Goal: Task Accomplishment & Management: Manage account settings

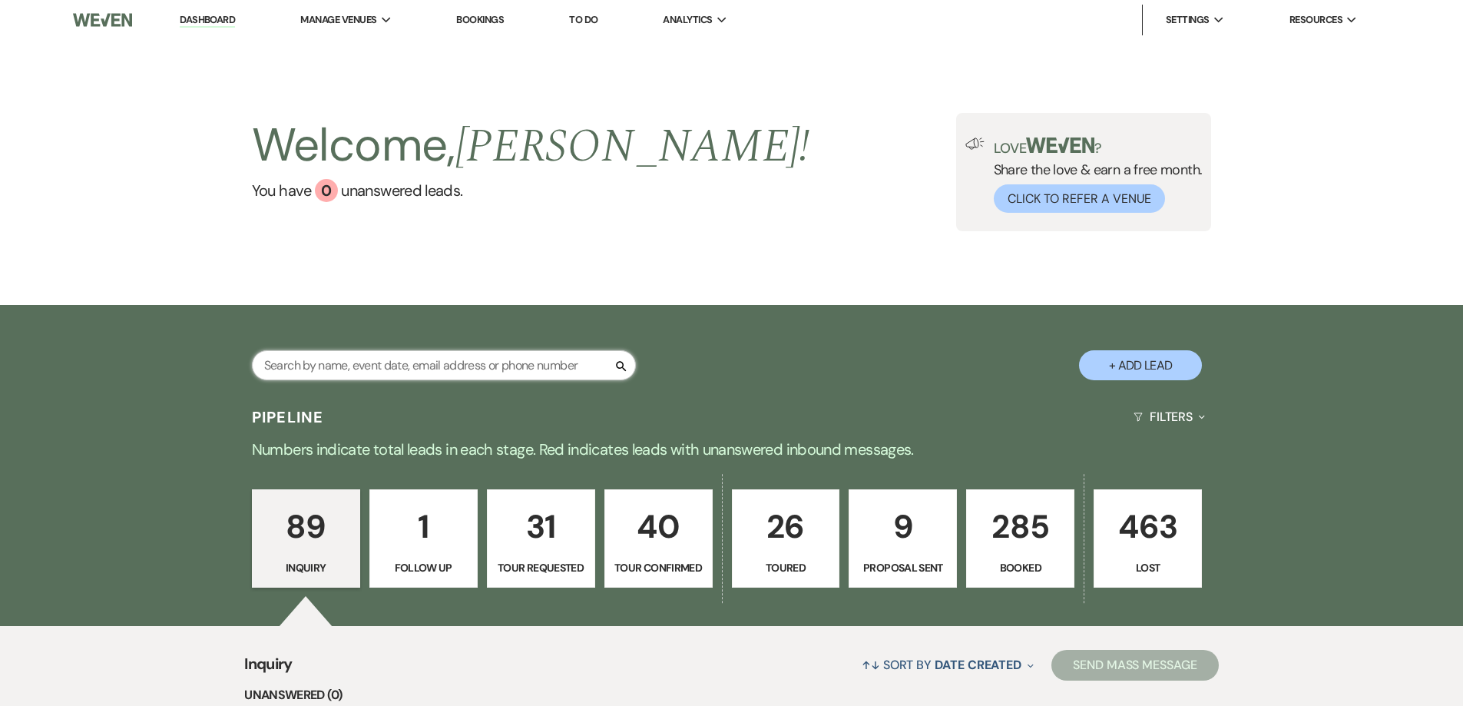
click at [512, 362] on input "text" at bounding box center [444, 365] width 384 height 30
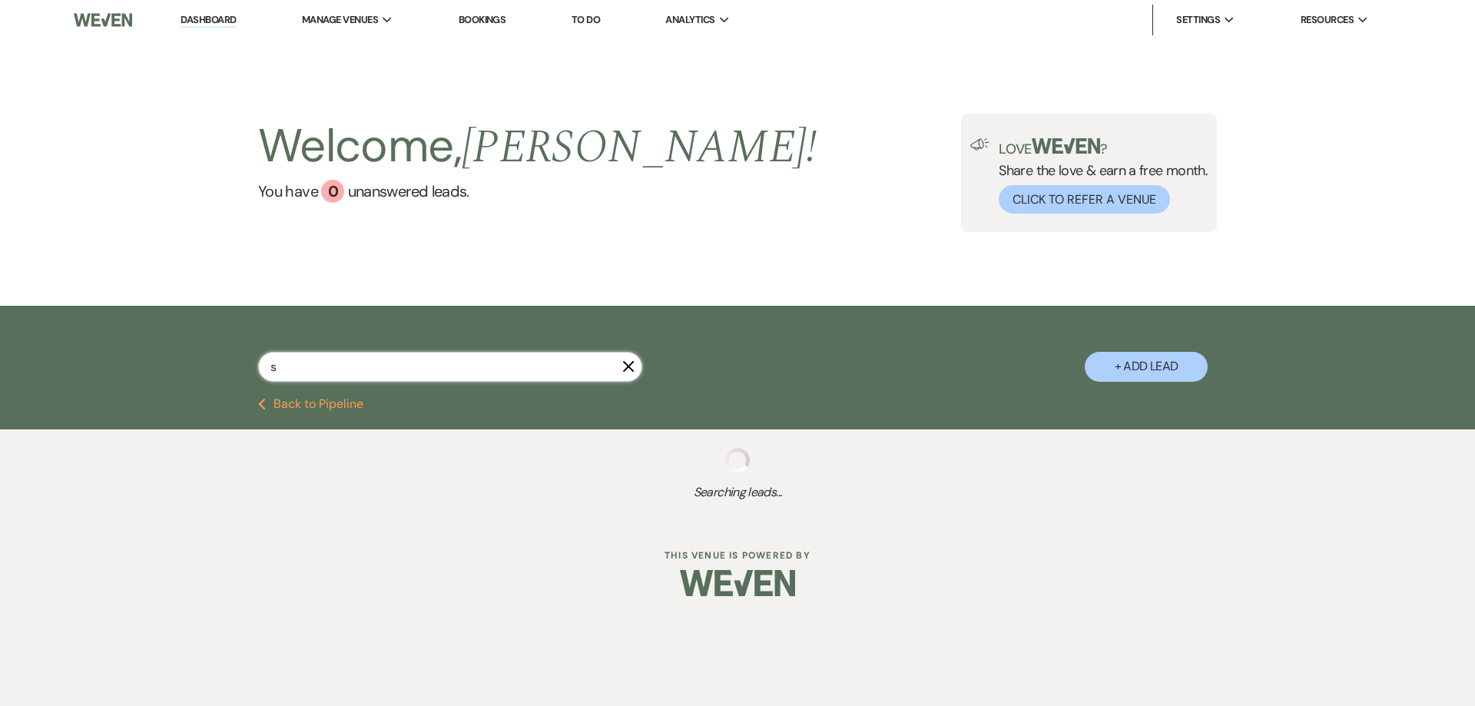
type input "sy"
select select "6"
select select "2"
select select "4"
select select "5"
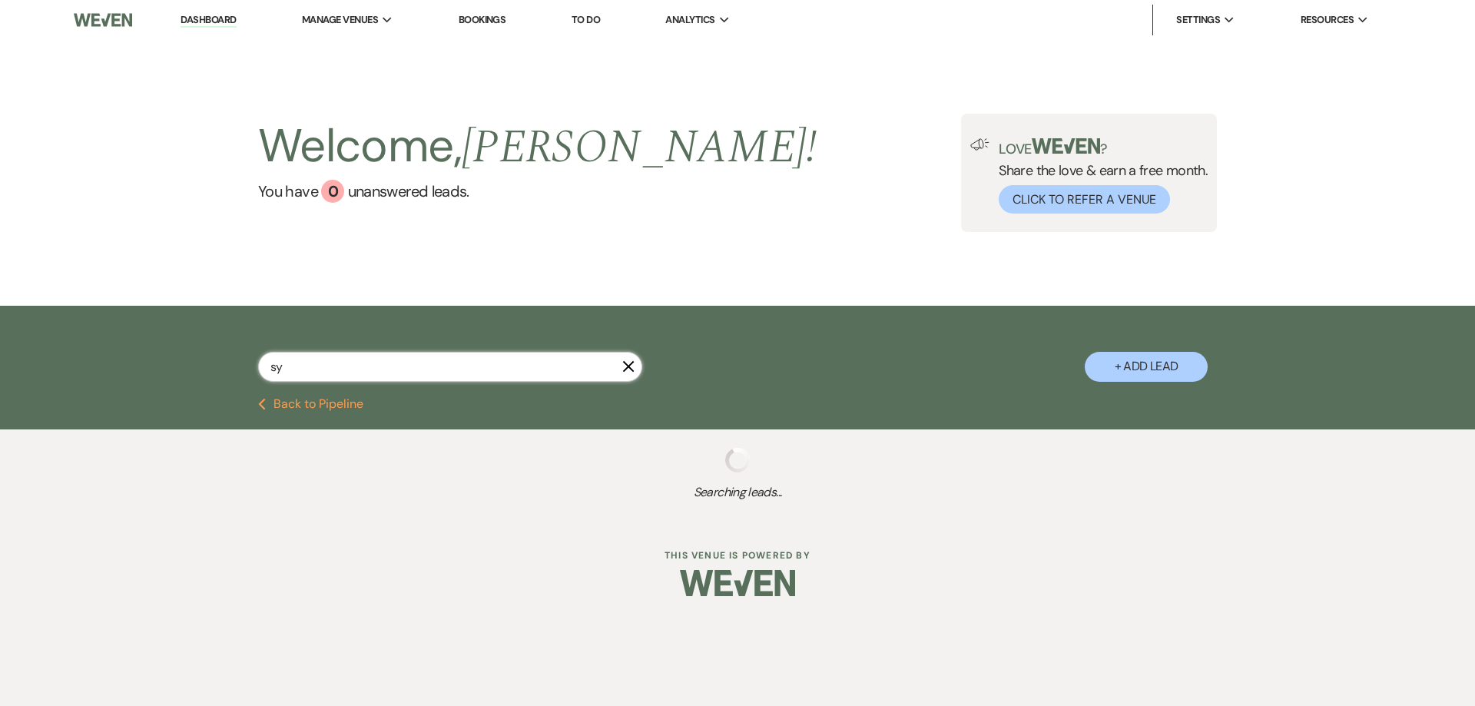
select select "4"
select select "2"
select select "8"
select select "5"
select select "8"
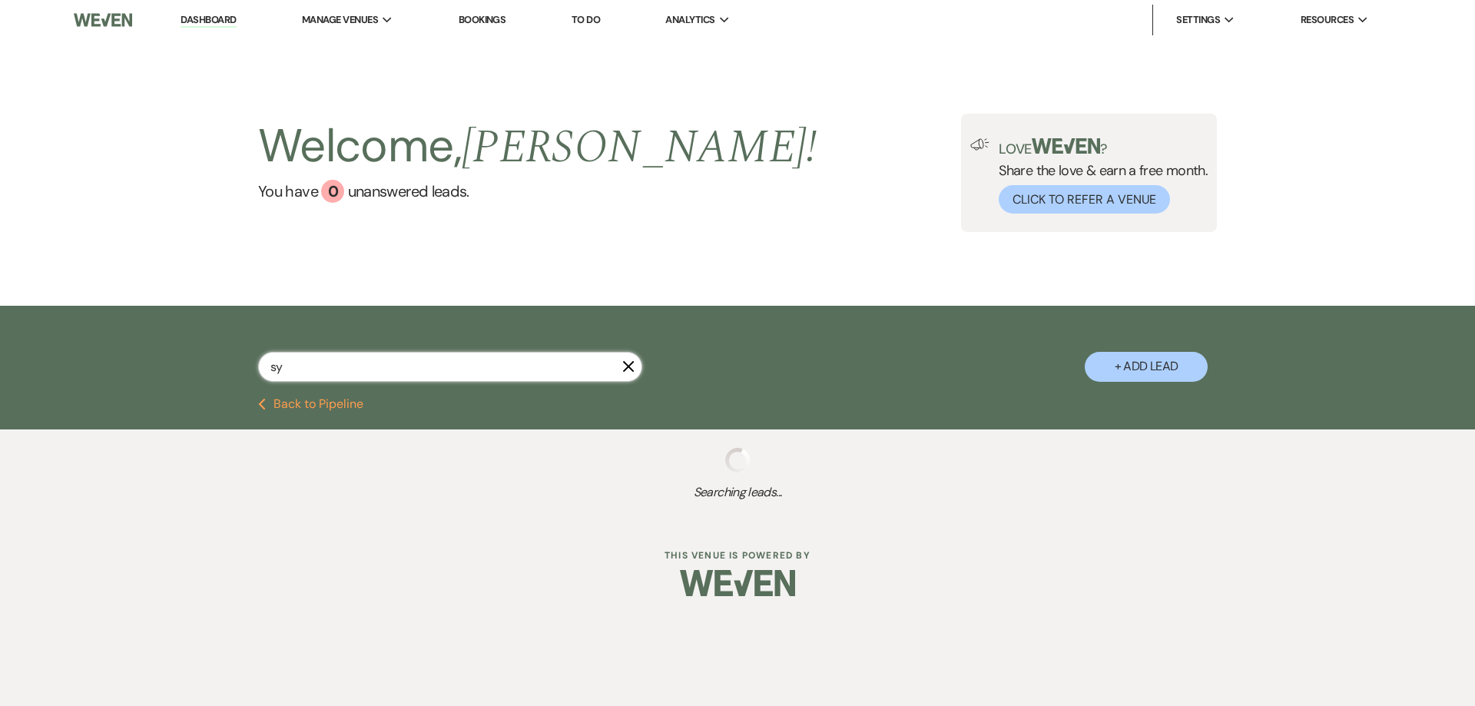
select select "8"
select select "5"
select select "8"
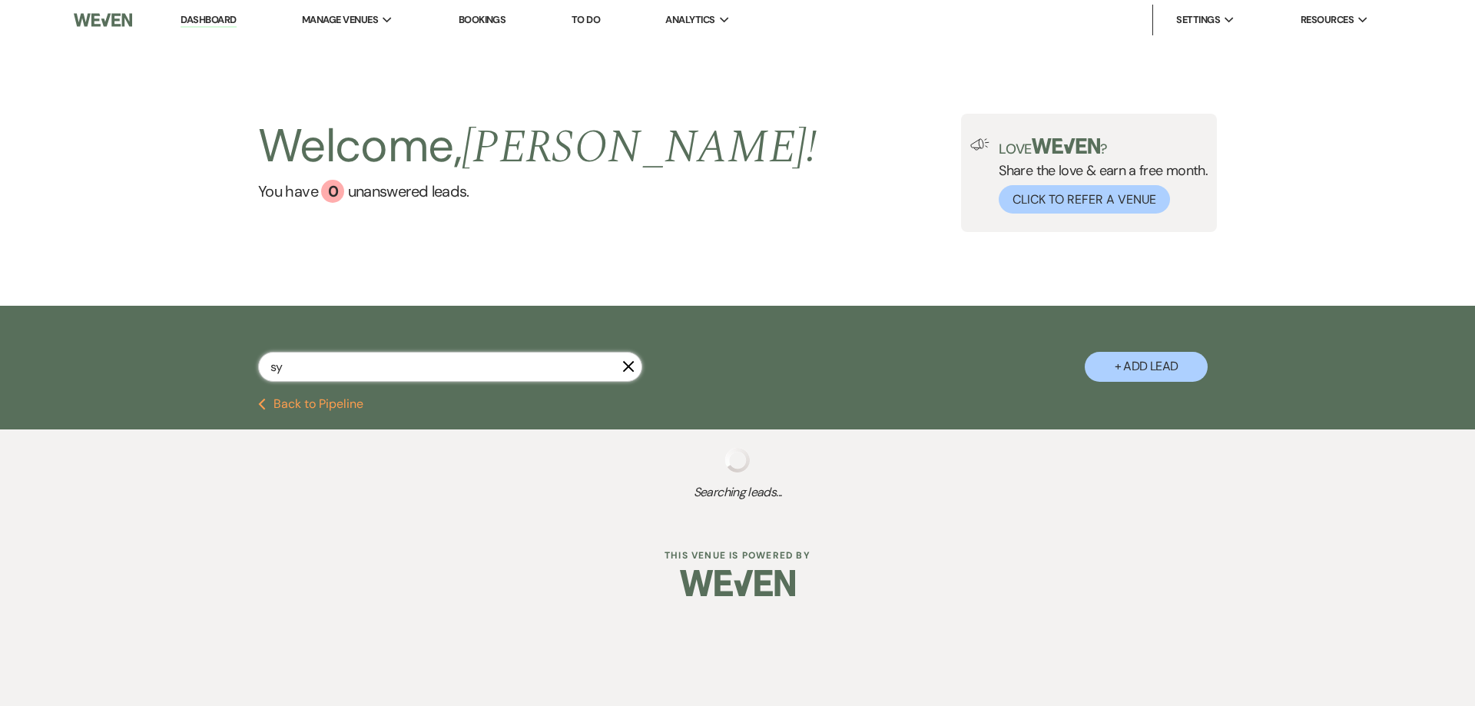
select select "8"
select select "5"
select select "8"
select select "5"
select select "4"
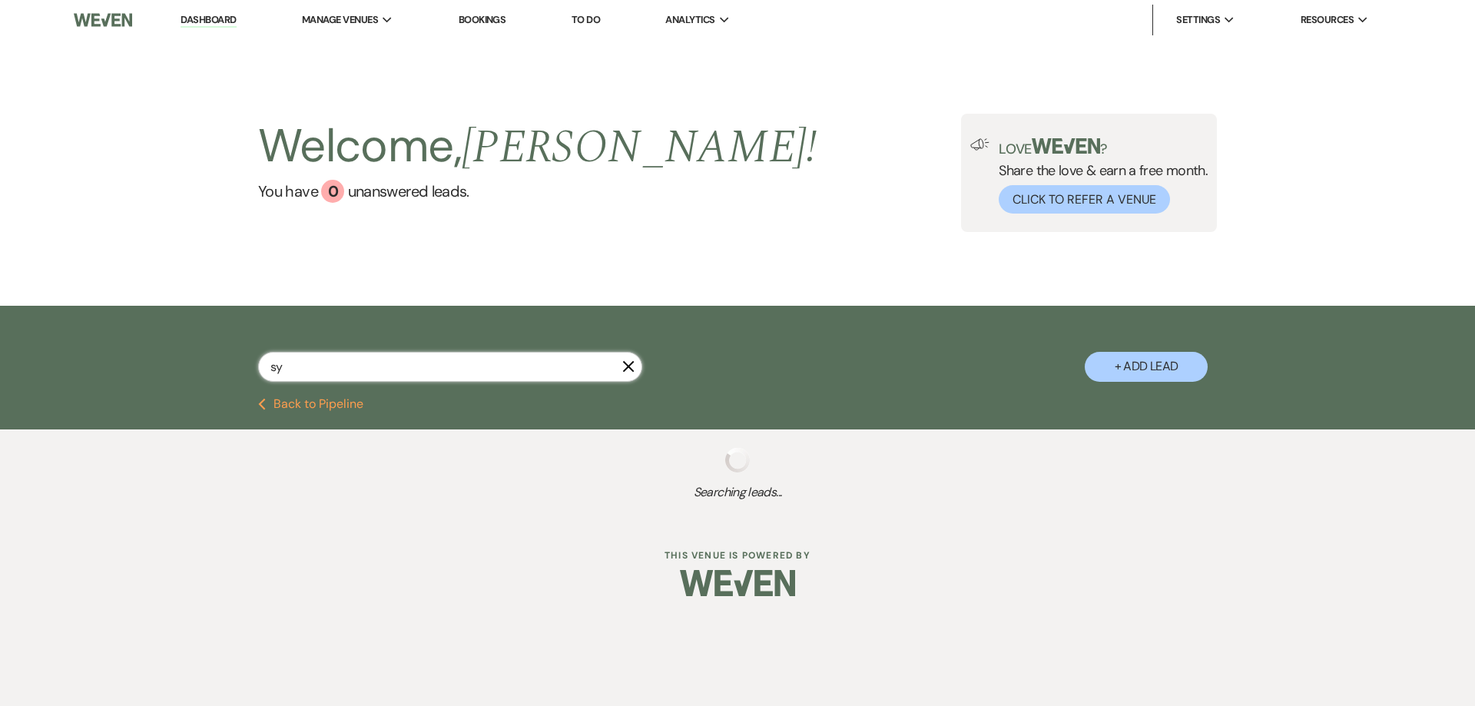
select select "8"
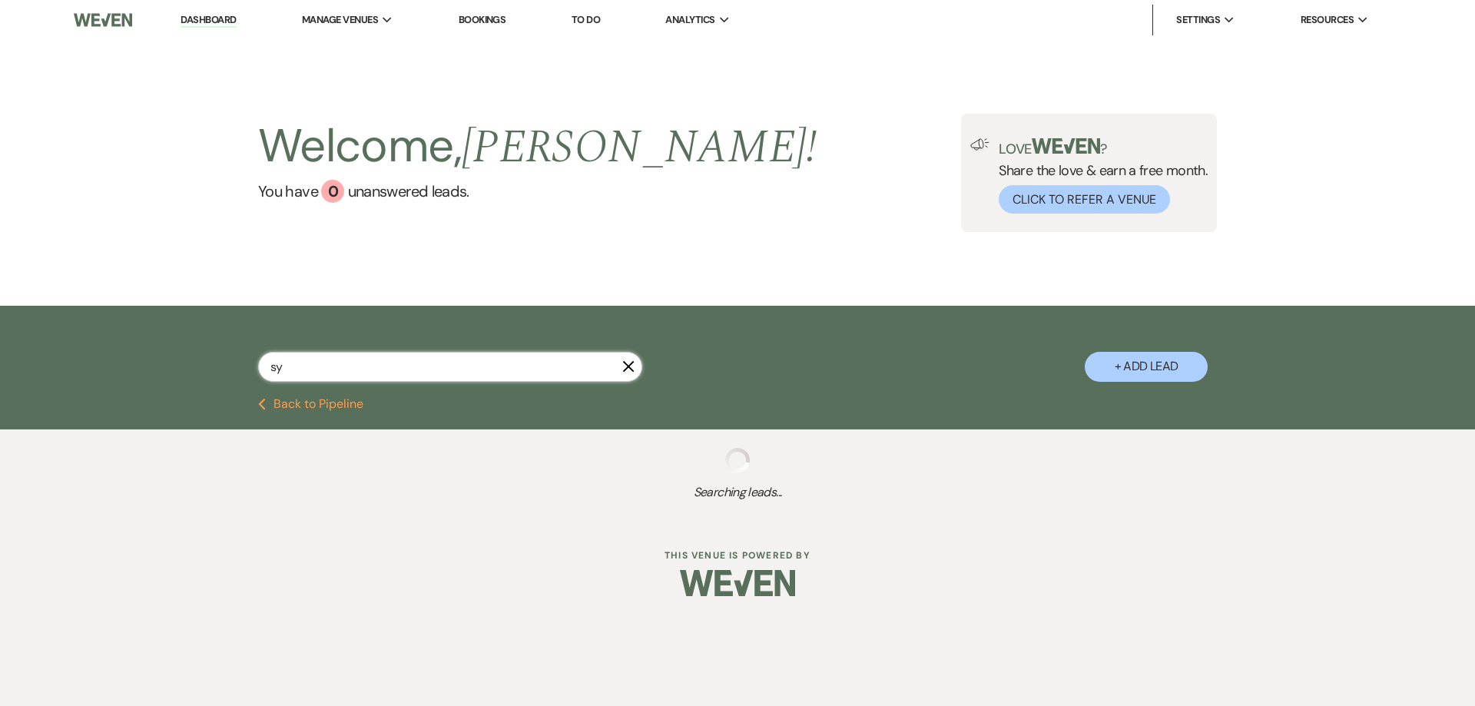
select select "5"
select select "8"
select select "5"
select select "8"
select select "5"
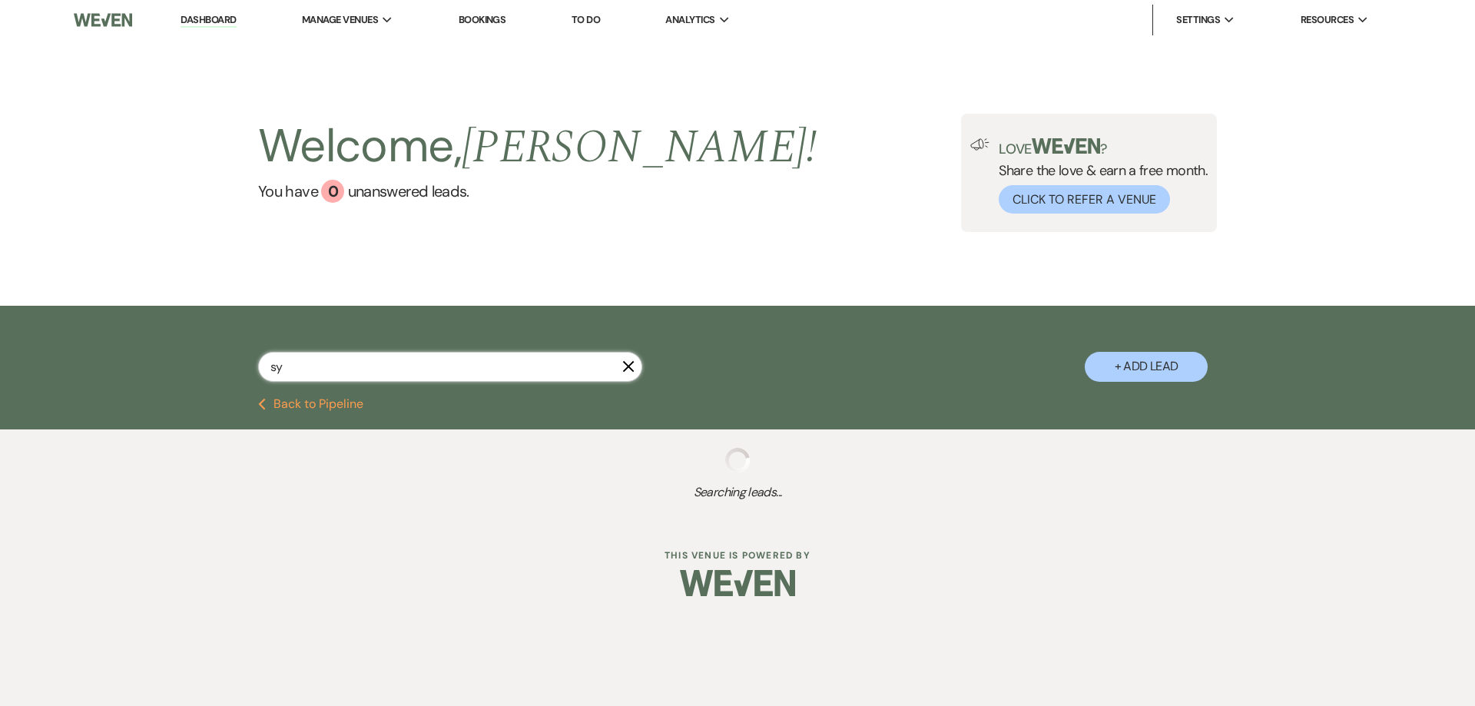
select select "8"
select select "5"
select select "8"
select select "5"
select select "8"
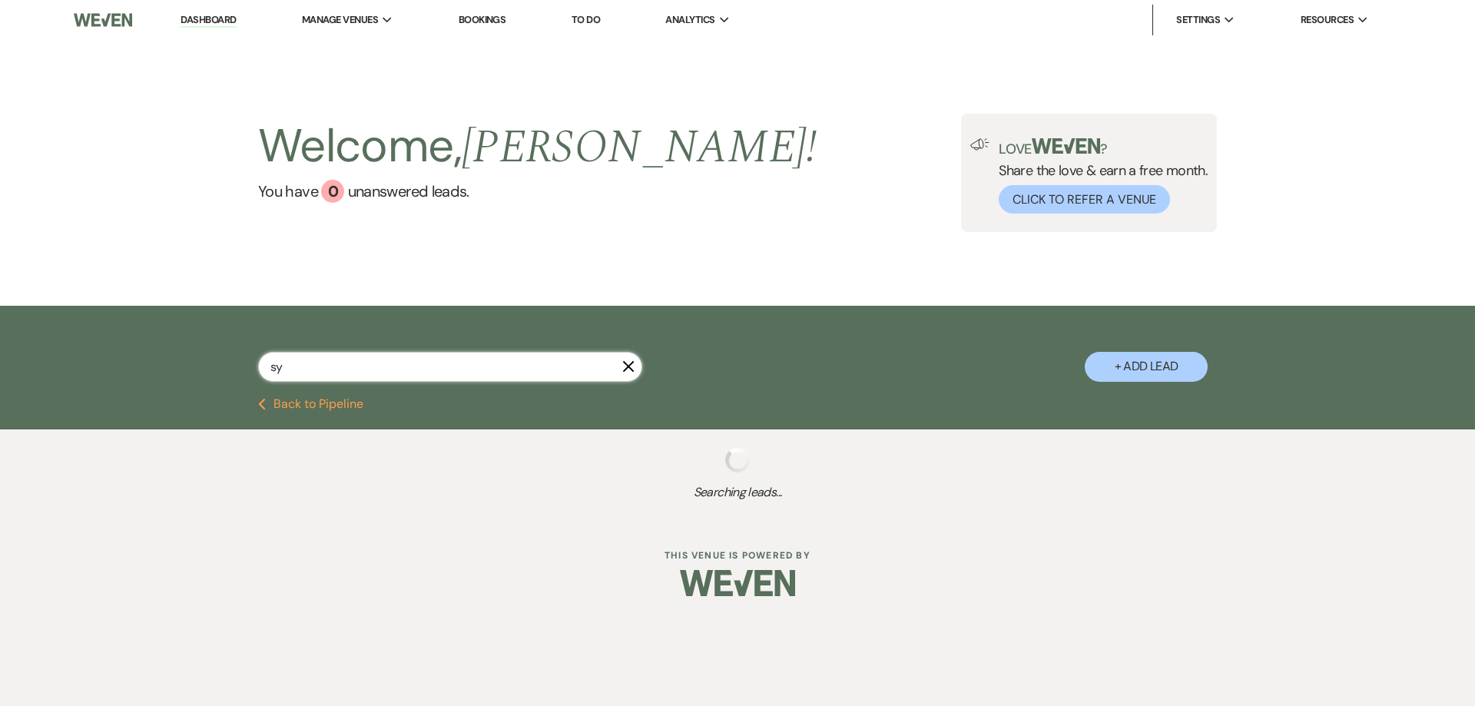
select select "5"
select select "8"
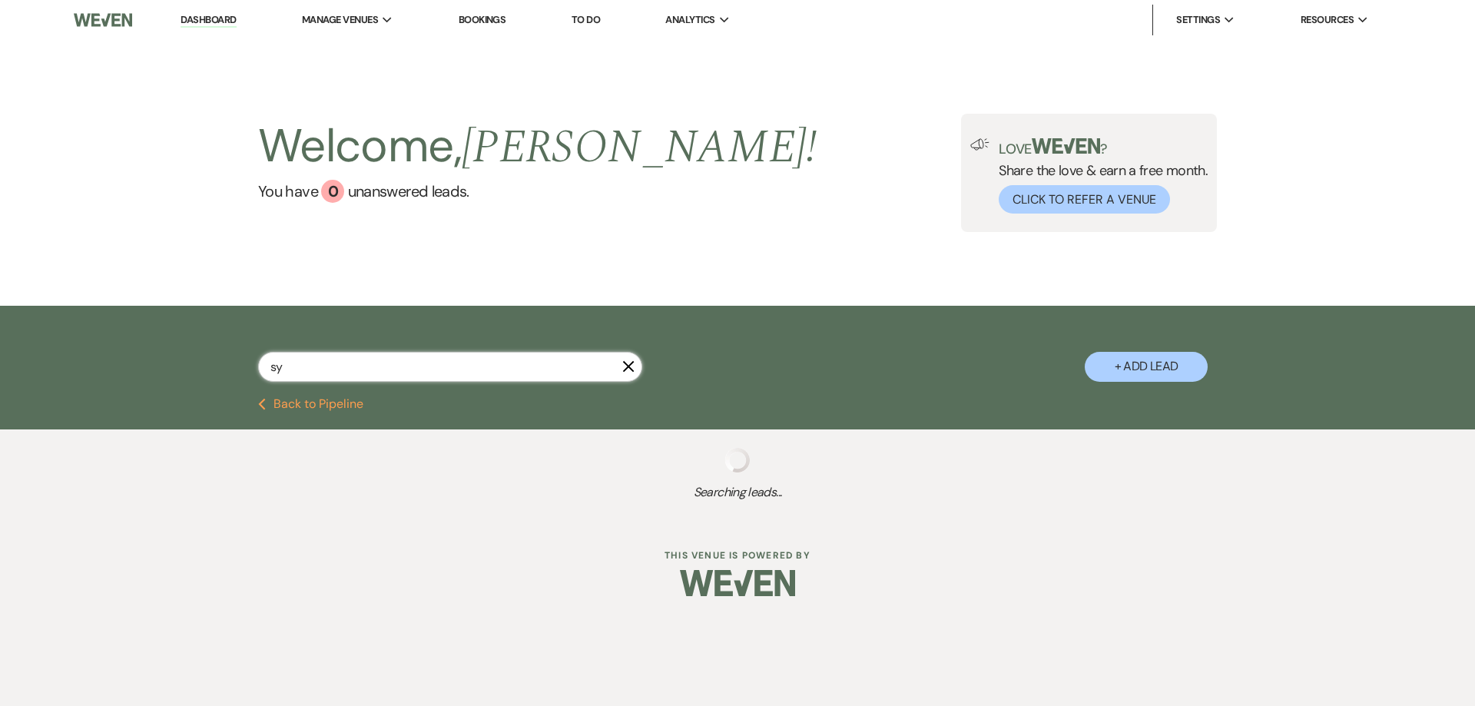
select select "8"
select select "5"
select select "8"
select select "5"
select select "8"
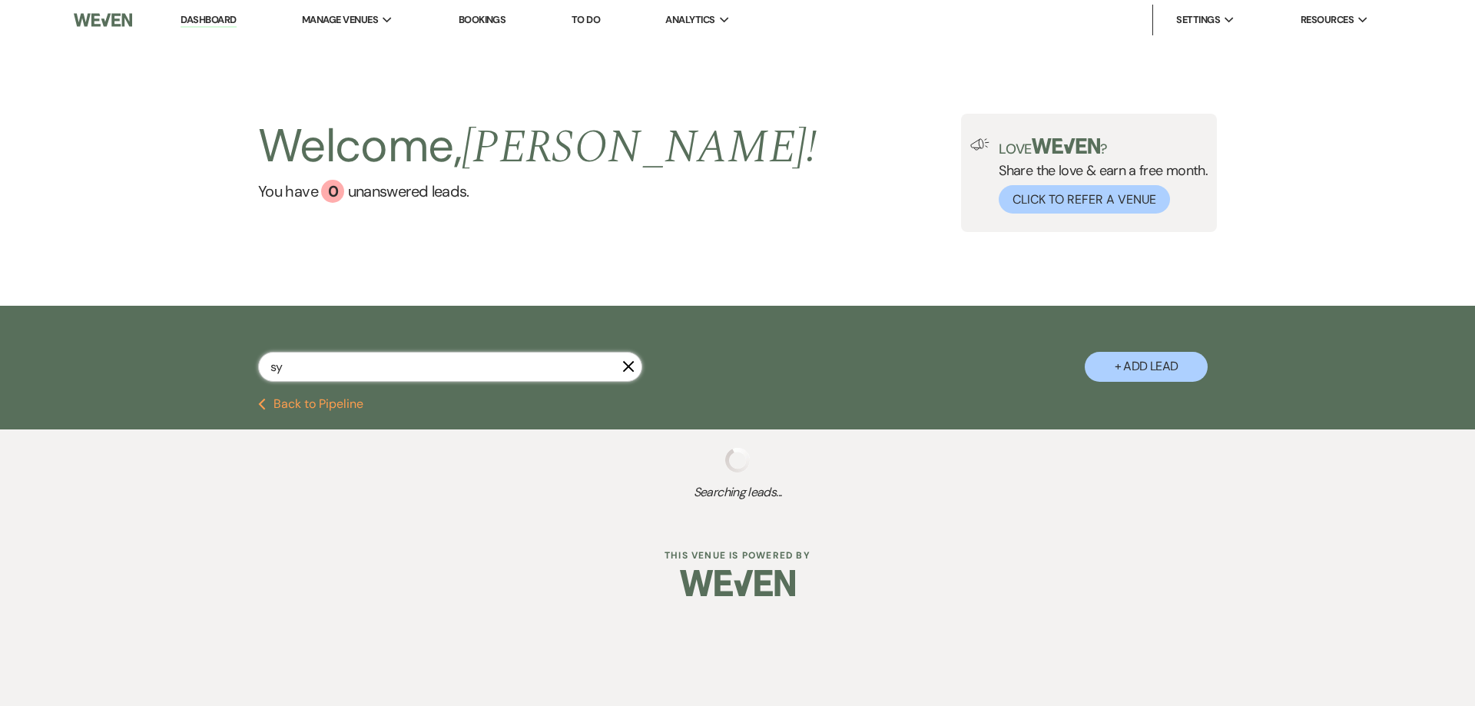
select select "5"
select select "2"
select select "8"
select select "5"
select select "8"
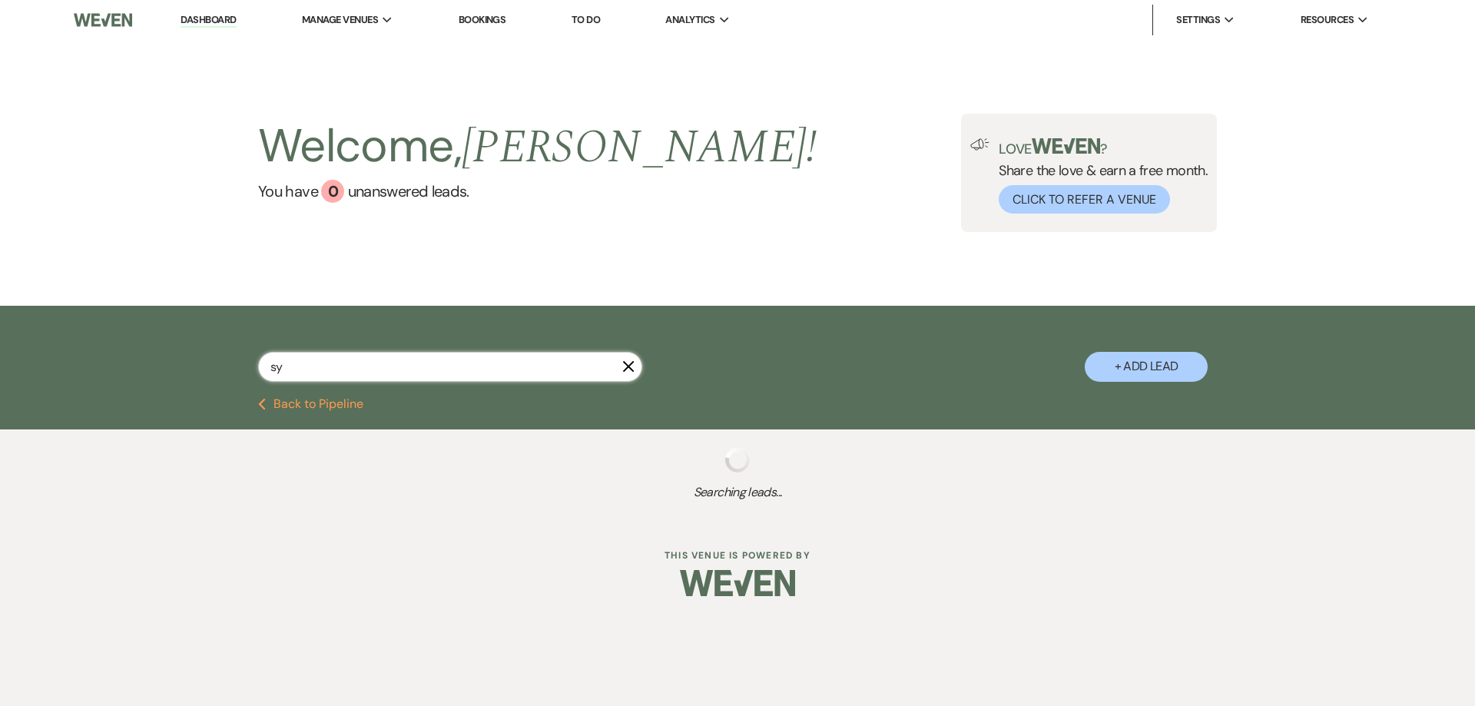
select select "5"
select select "8"
select select "5"
select select "8"
select select "5"
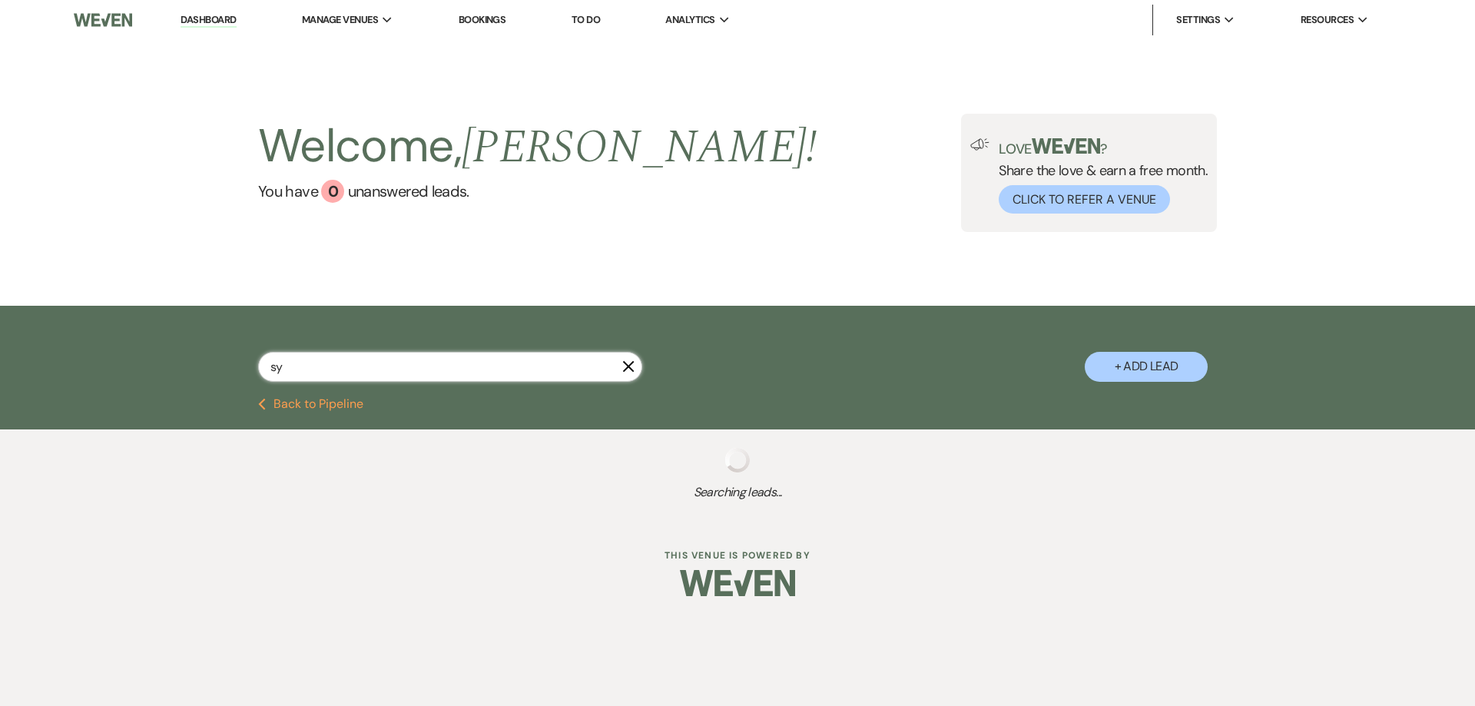
select select "8"
select select "4"
select select "8"
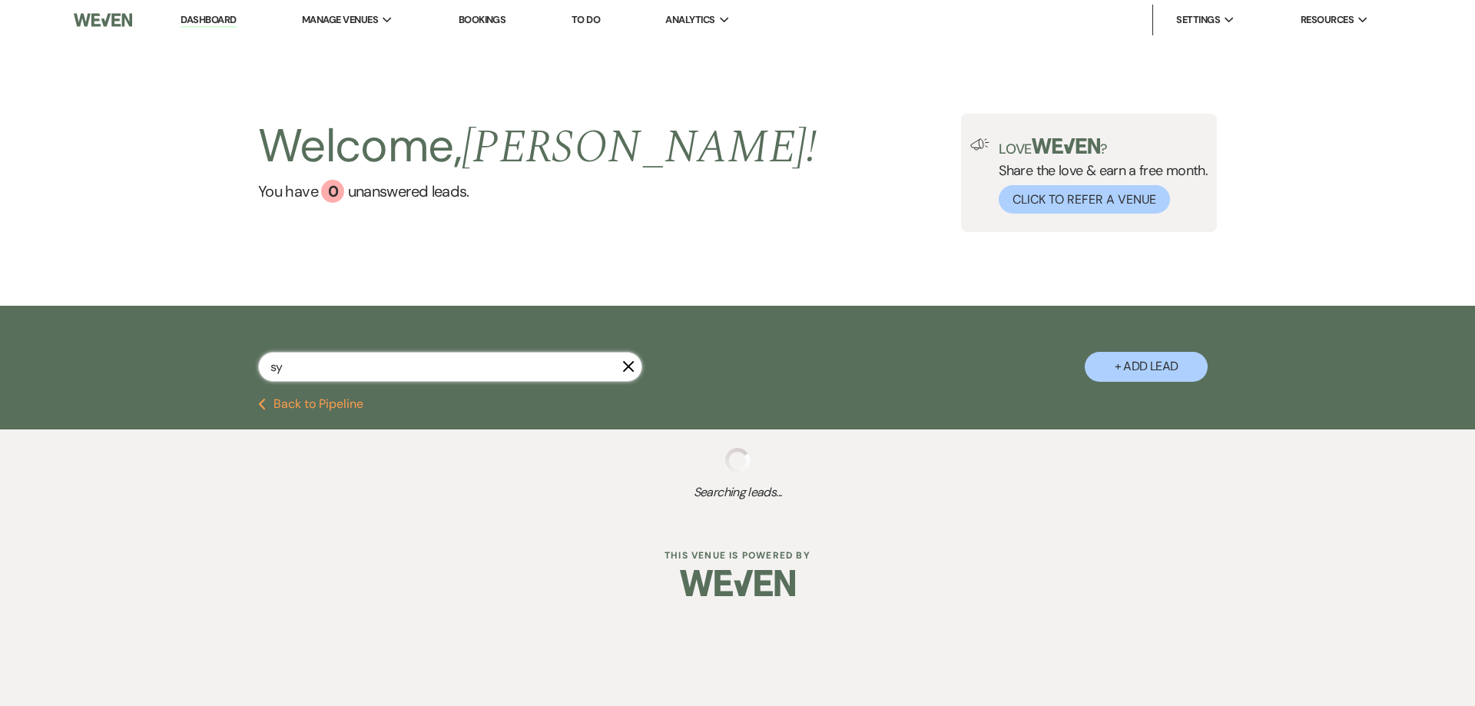
select select "8"
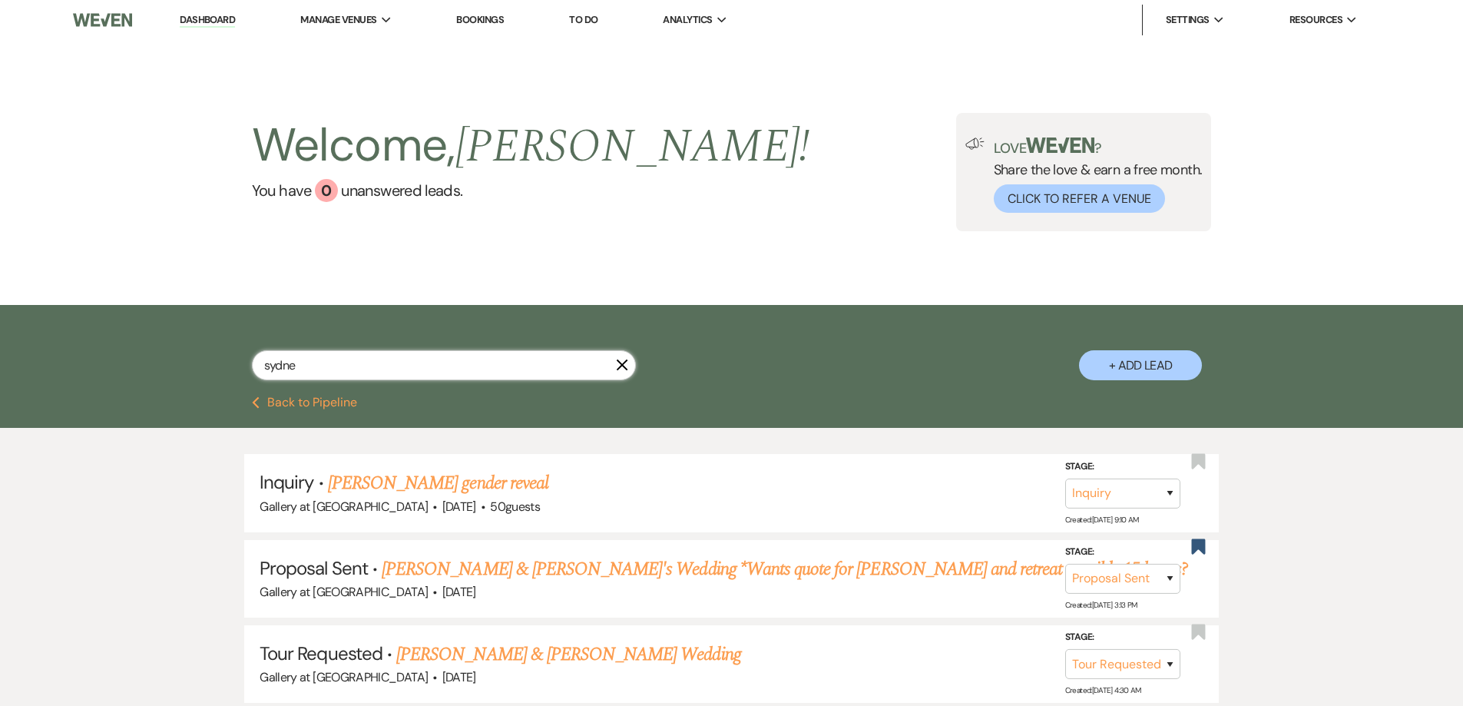
type input "[GEOGRAPHIC_DATA]"
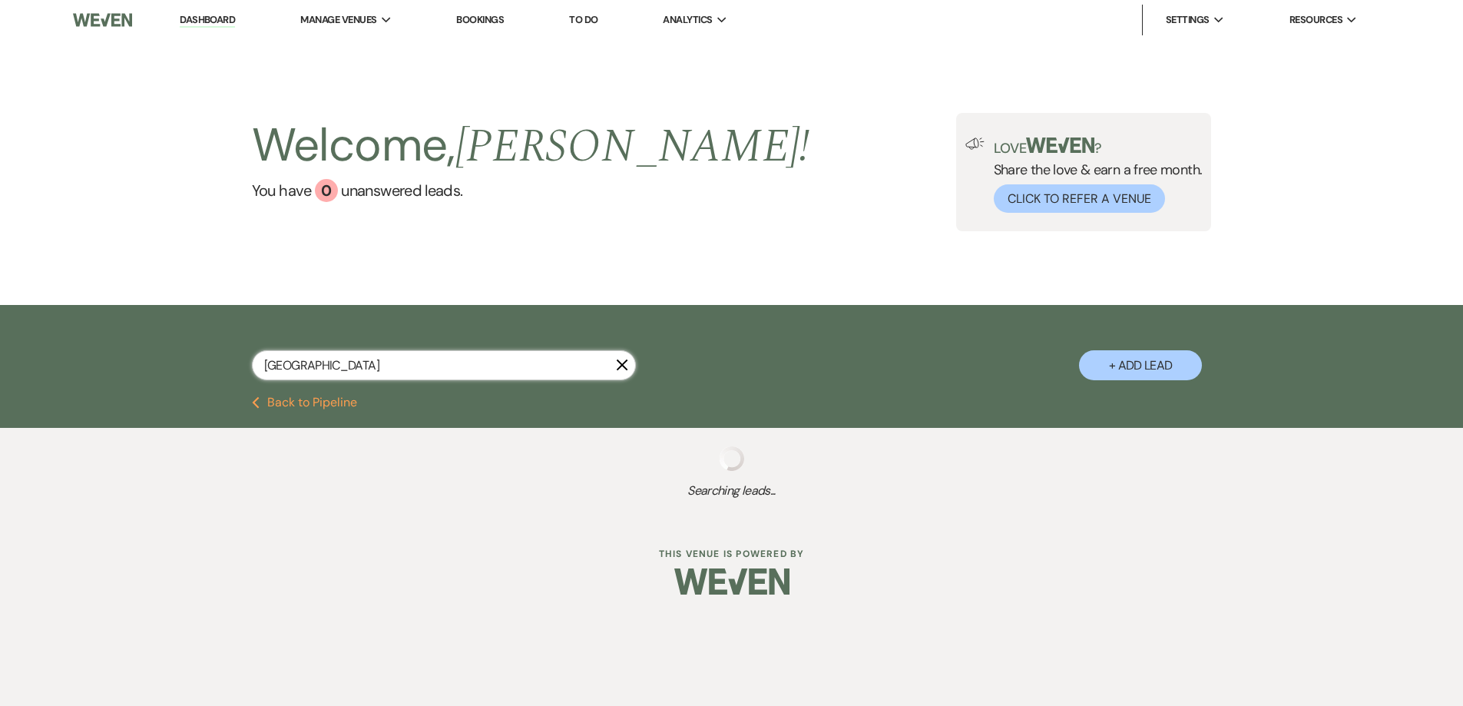
select select "6"
select select "8"
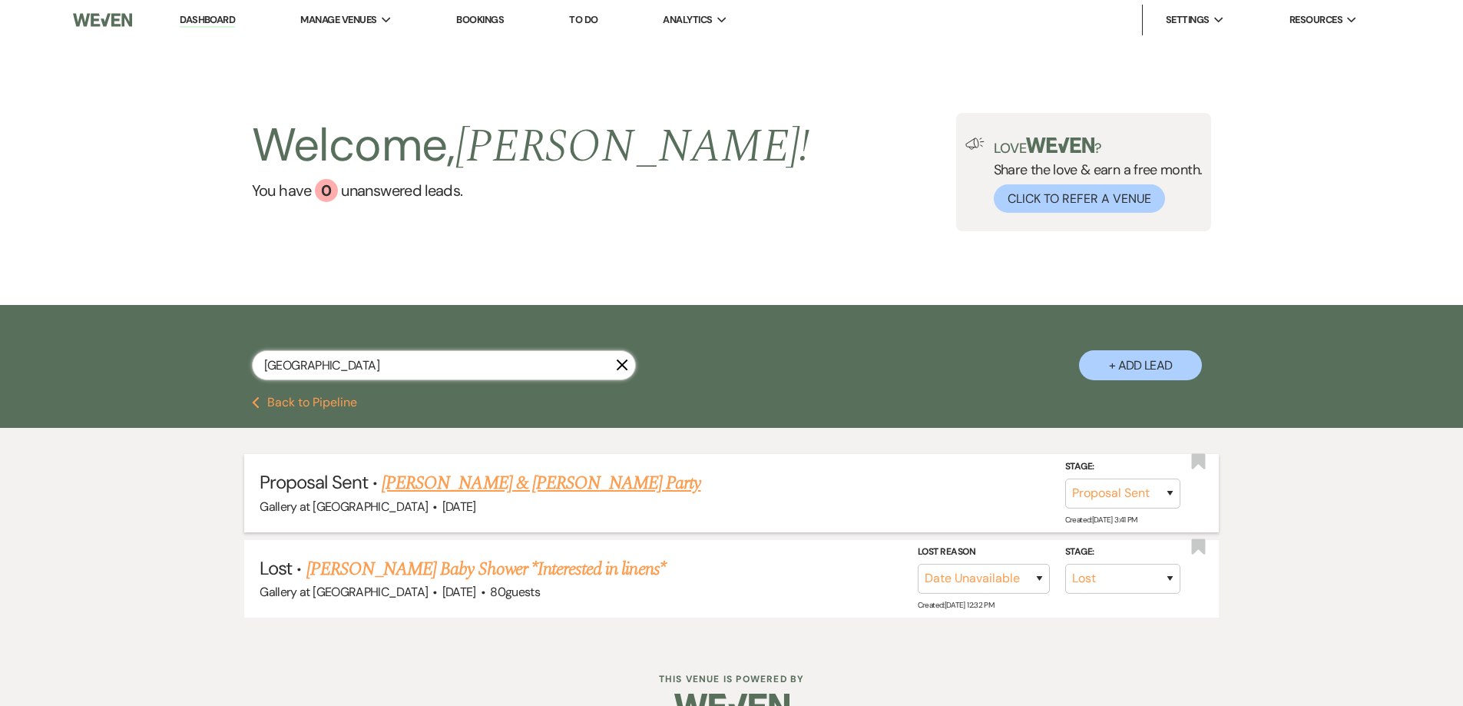
type input "[GEOGRAPHIC_DATA]"
click at [495, 488] on link "[PERSON_NAME] & [PERSON_NAME] Party" at bounding box center [541, 483] width 319 height 28
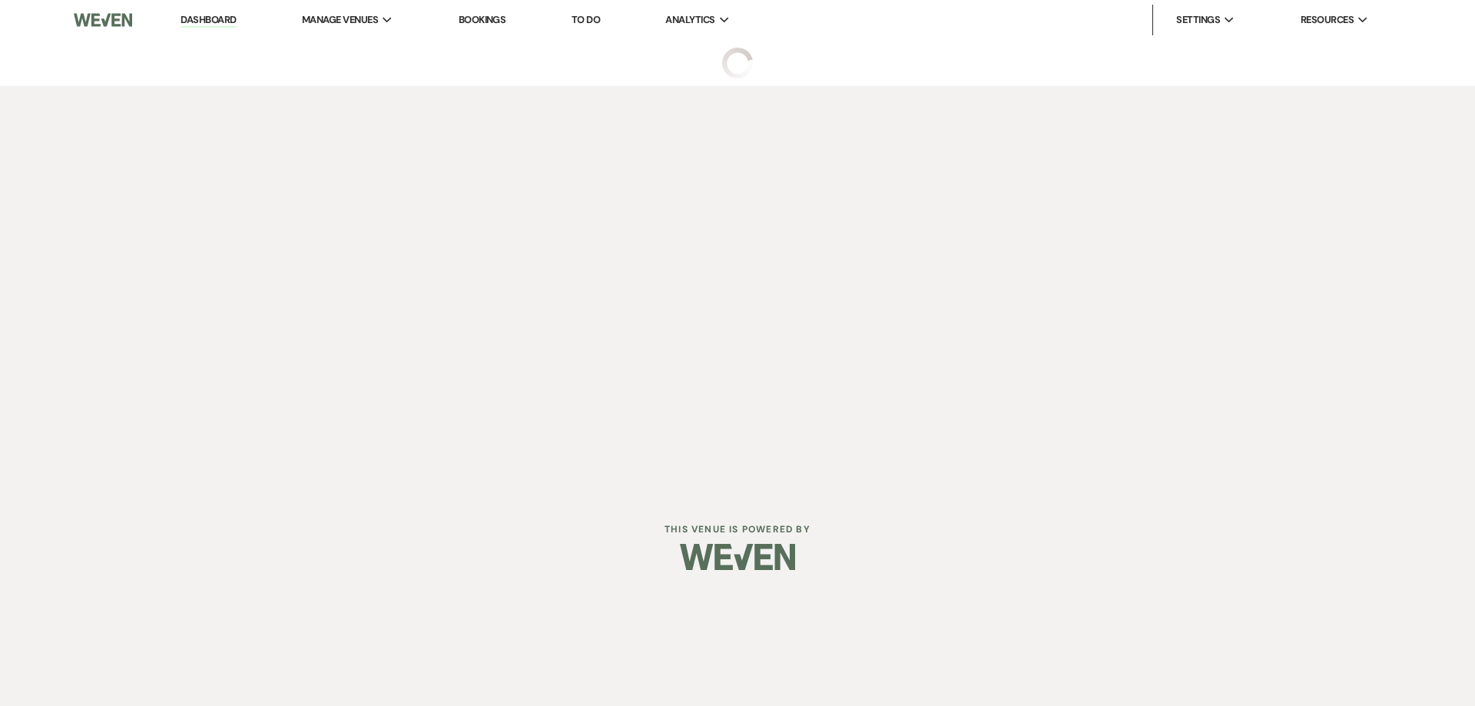
select select "6"
select select "22"
select select "13"
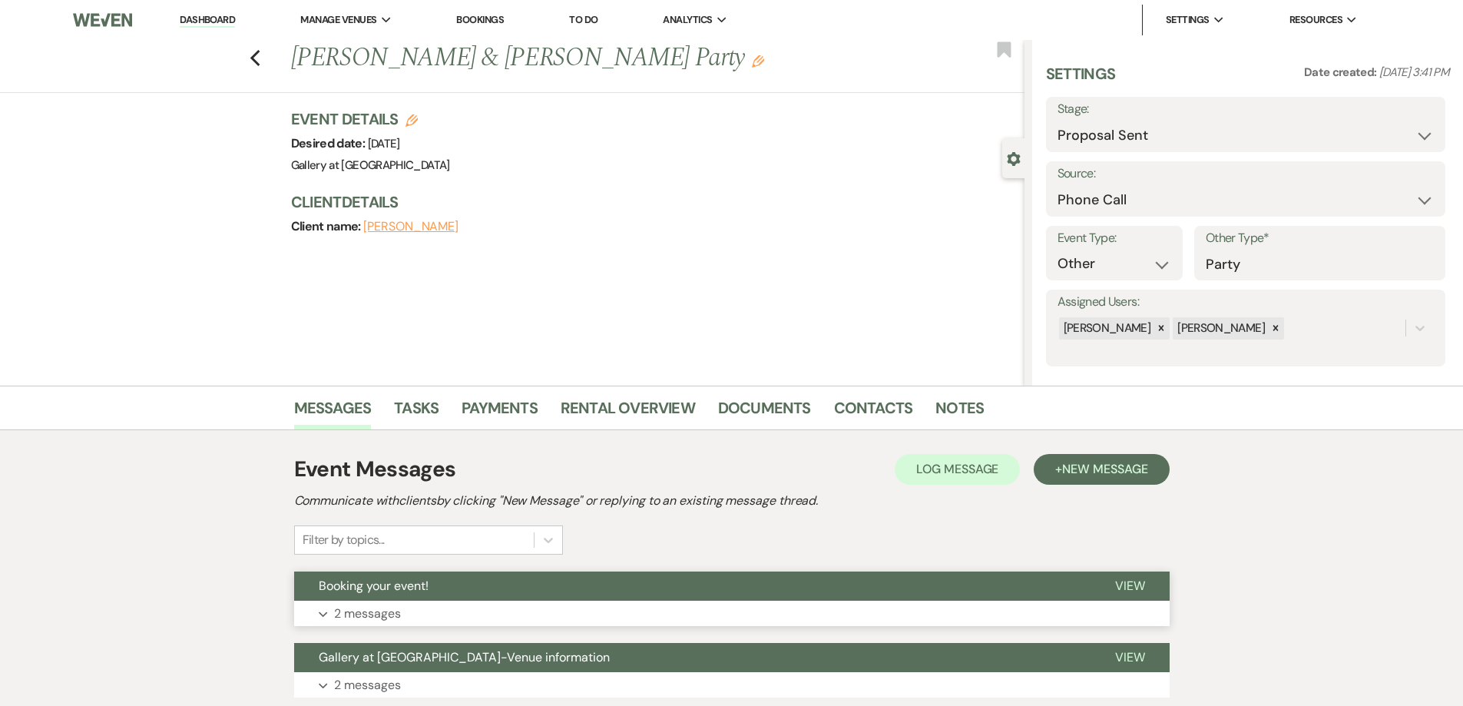
click at [495, 612] on button "Expand 2 messages" at bounding box center [732, 614] width 876 height 26
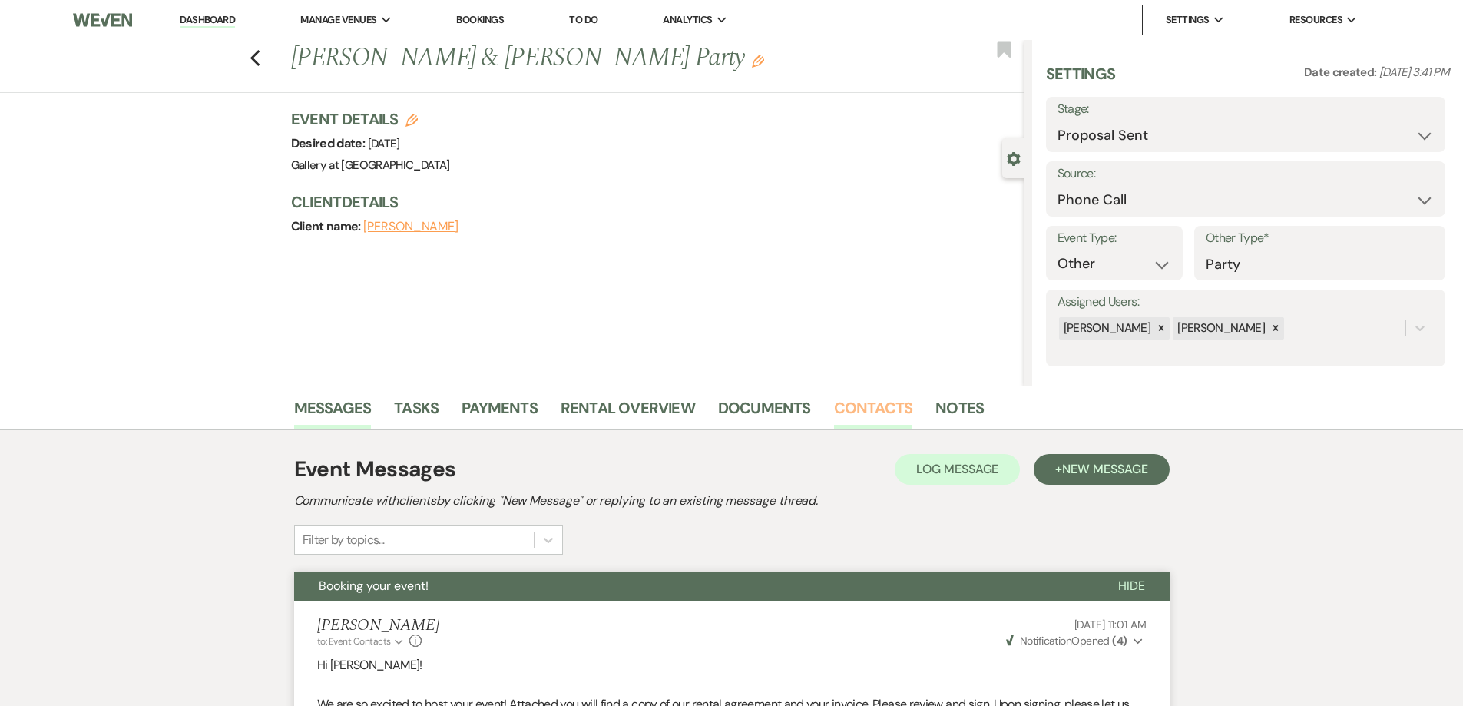
click at [854, 415] on link "Contacts" at bounding box center [873, 413] width 79 height 34
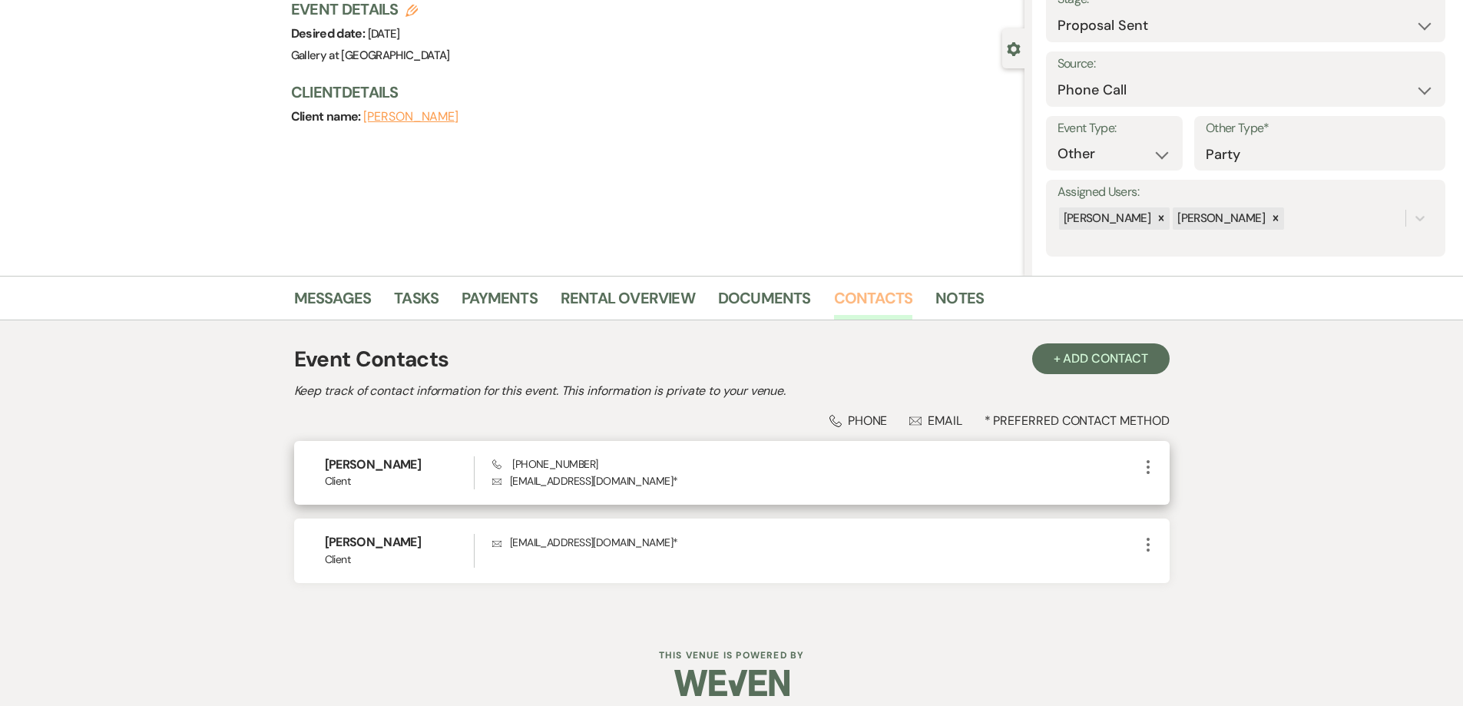
scroll to position [123, 0]
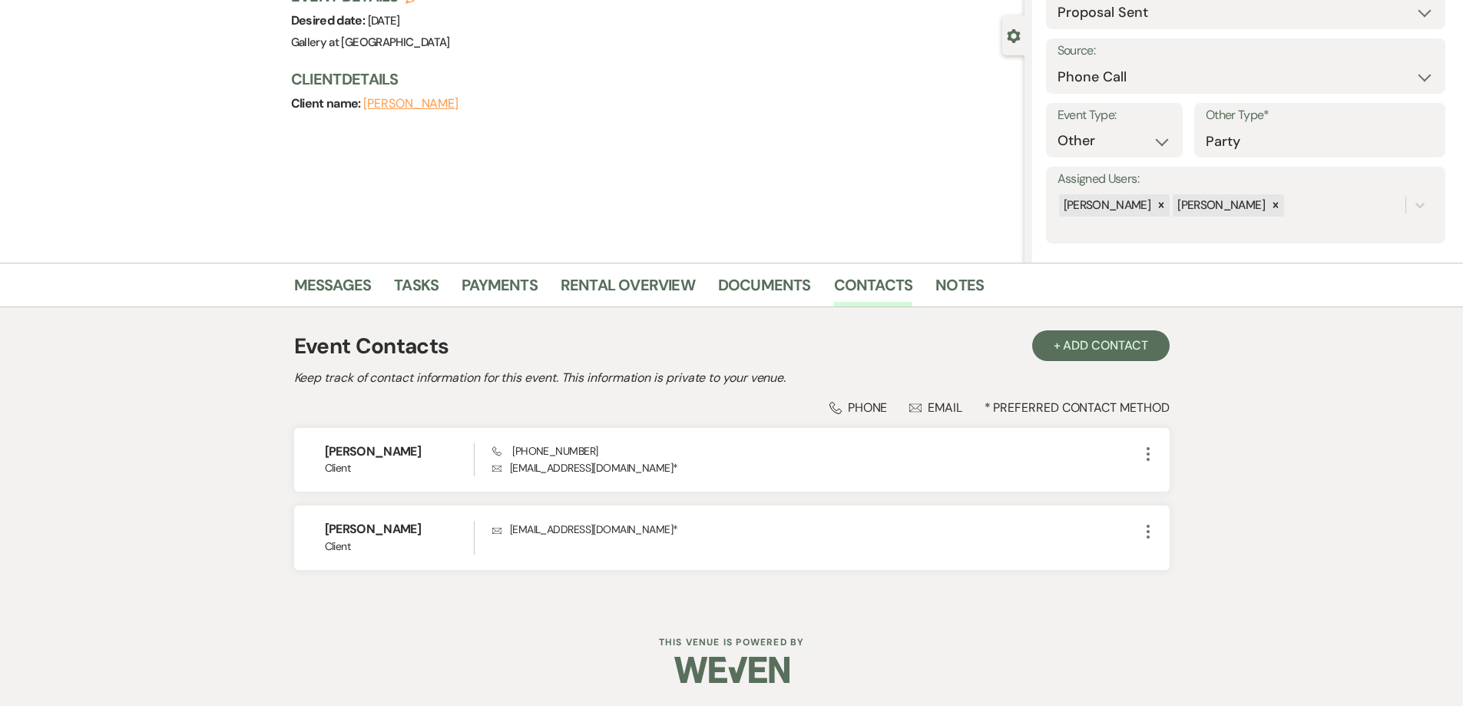
drag, startPoint x: 342, startPoint y: 479, endPoint x: 1338, endPoint y: 489, distance: 996.4
click at [1353, 449] on div "Messages Tasks Payments Rental Overview Documents Contacts Notes Event Contacts…" at bounding box center [731, 435] width 1463 height 344
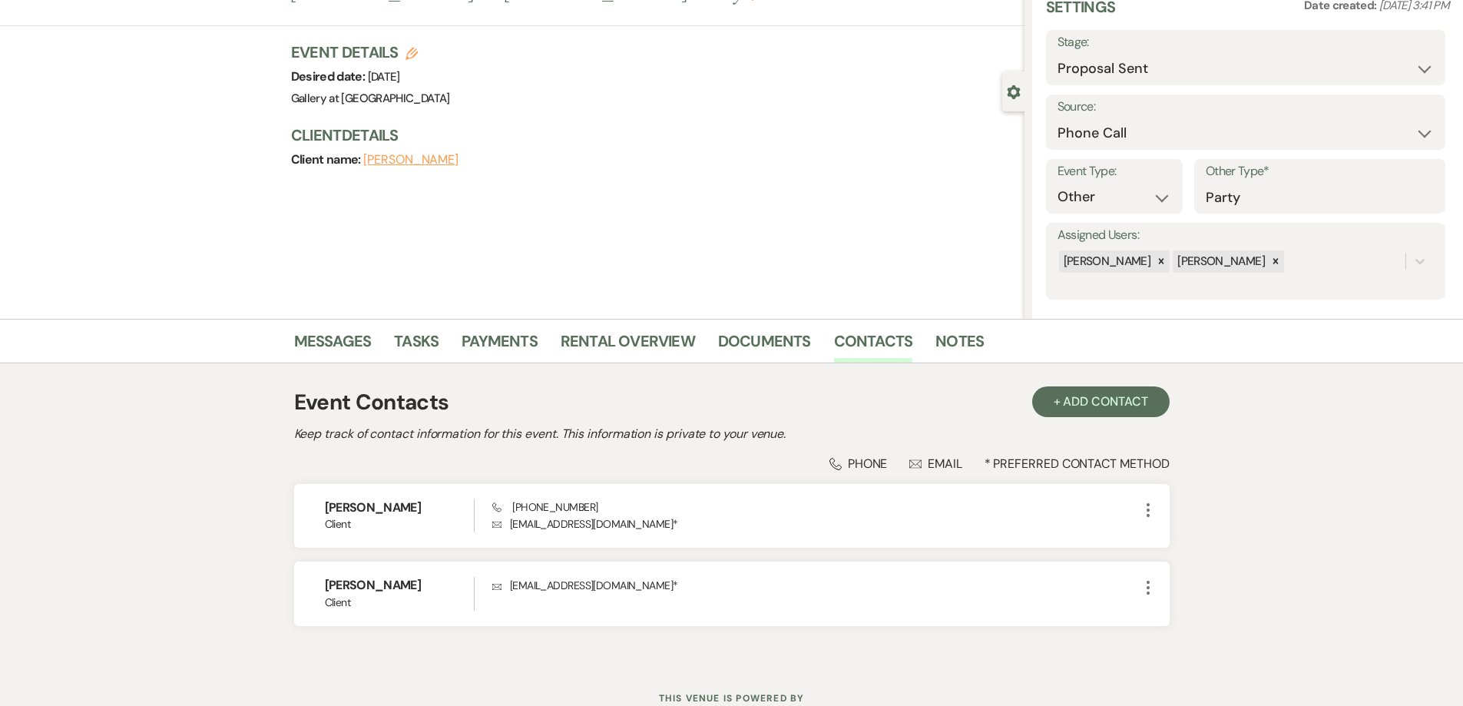
scroll to position [0, 0]
